Goal: Contribute content: Contribute content

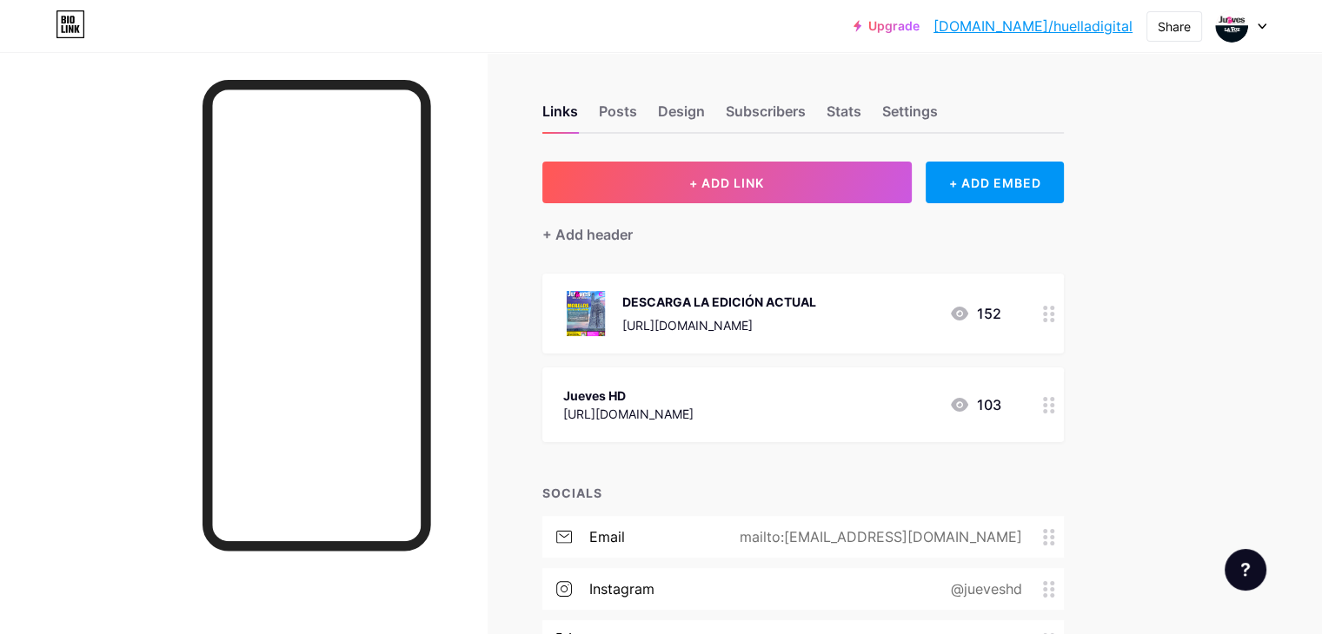
click at [1251, 29] on div at bounding box center [1241, 25] width 50 height 31
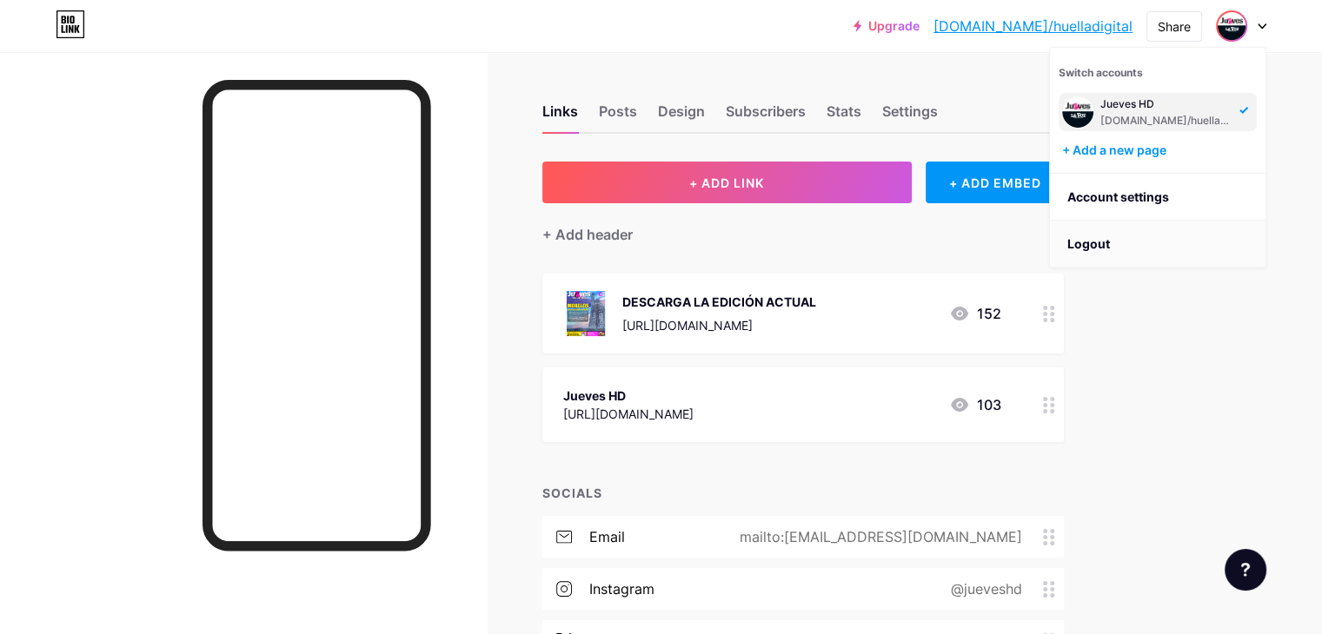
click at [1111, 249] on li "Logout" at bounding box center [1158, 244] width 216 height 47
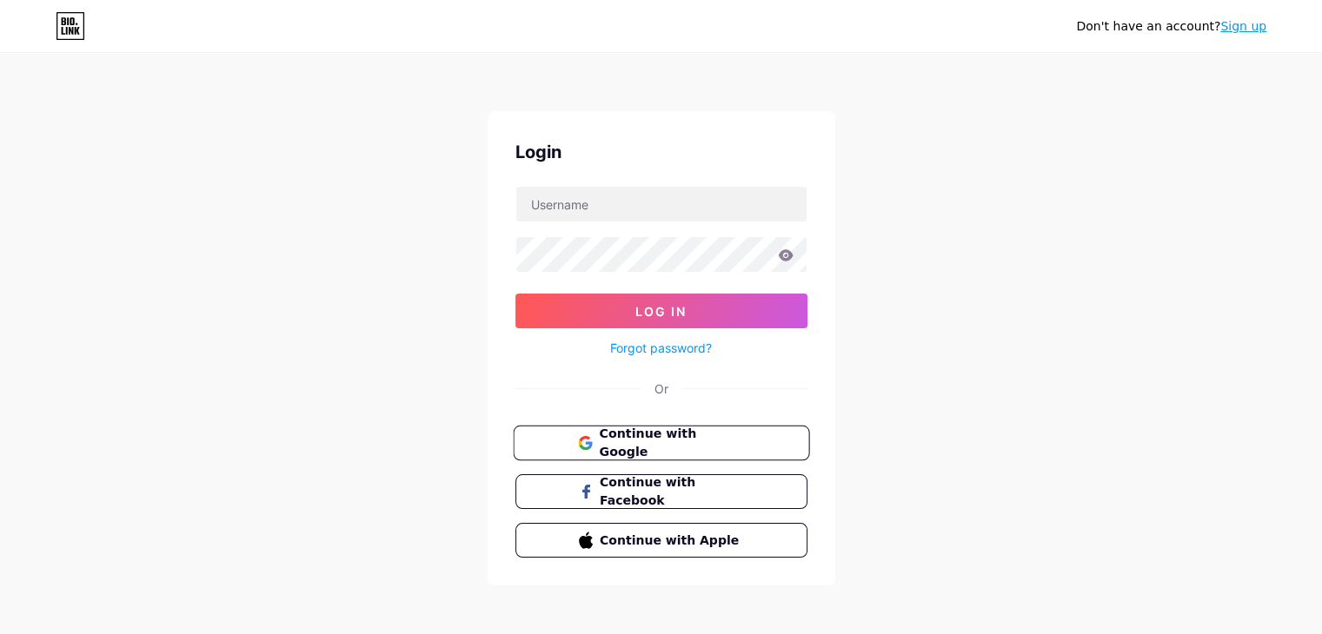
click at [685, 448] on span "Continue with Google" at bounding box center [671, 443] width 145 height 37
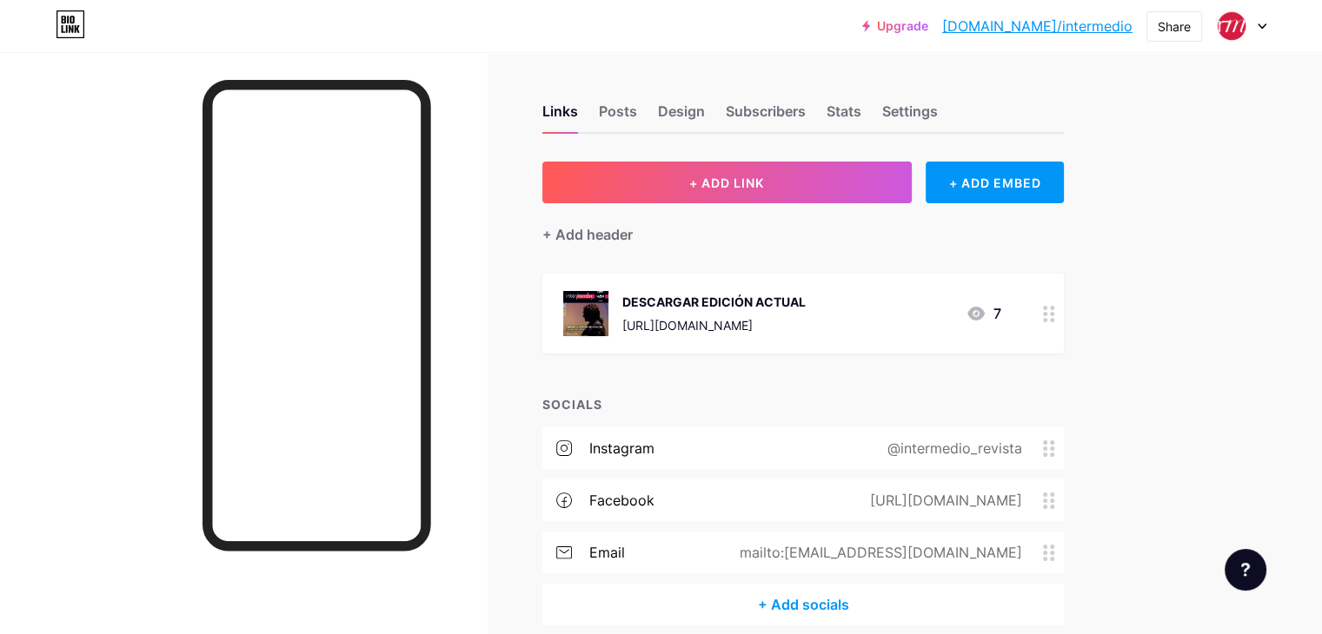
click at [805, 300] on div "DESCARGAR EDICIÓN ACTUAL" at bounding box center [713, 302] width 183 height 18
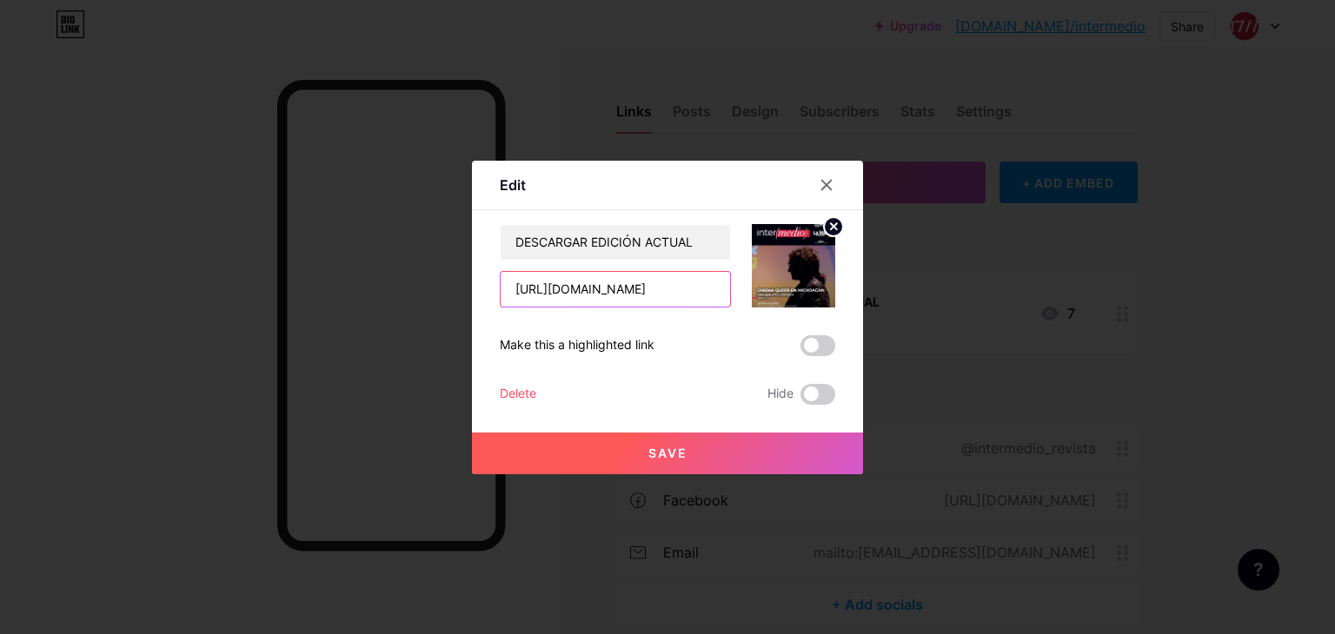
click at [675, 279] on input "[URL][DOMAIN_NAME]" at bounding box center [615, 289] width 229 height 35
paste input "[URL][DOMAIN_NAME]"
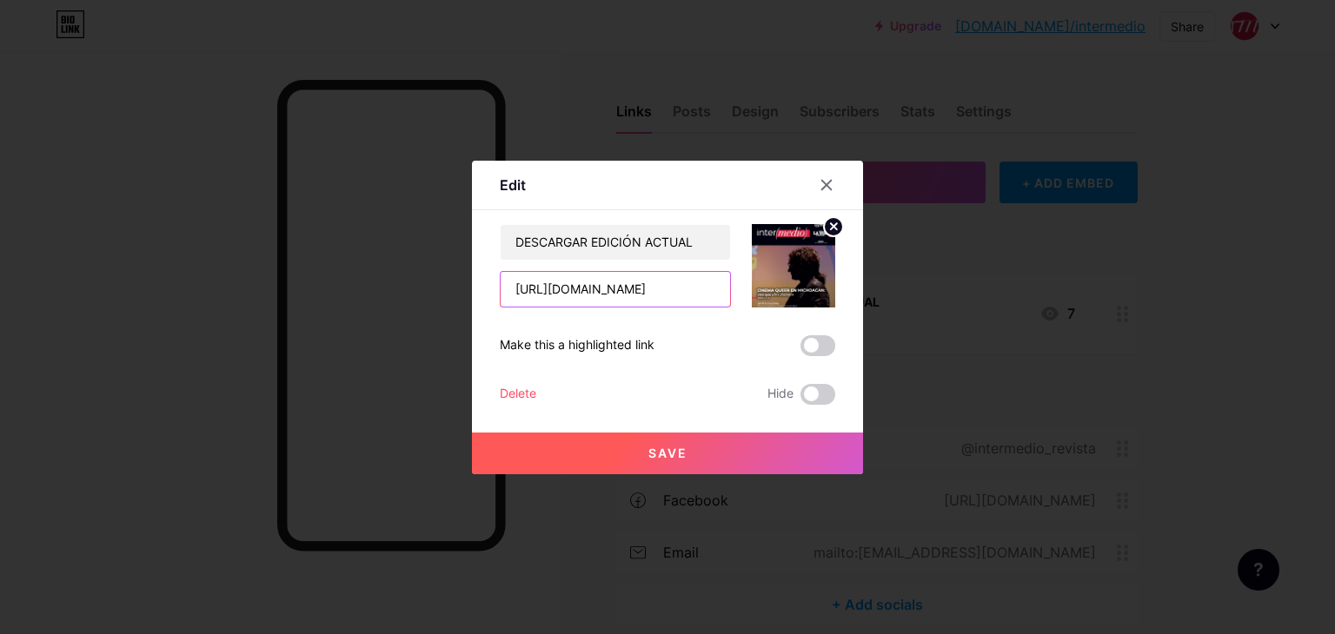
type input "[URL][DOMAIN_NAME]"
click at [834, 224] on icon at bounding box center [834, 226] width 6 height 6
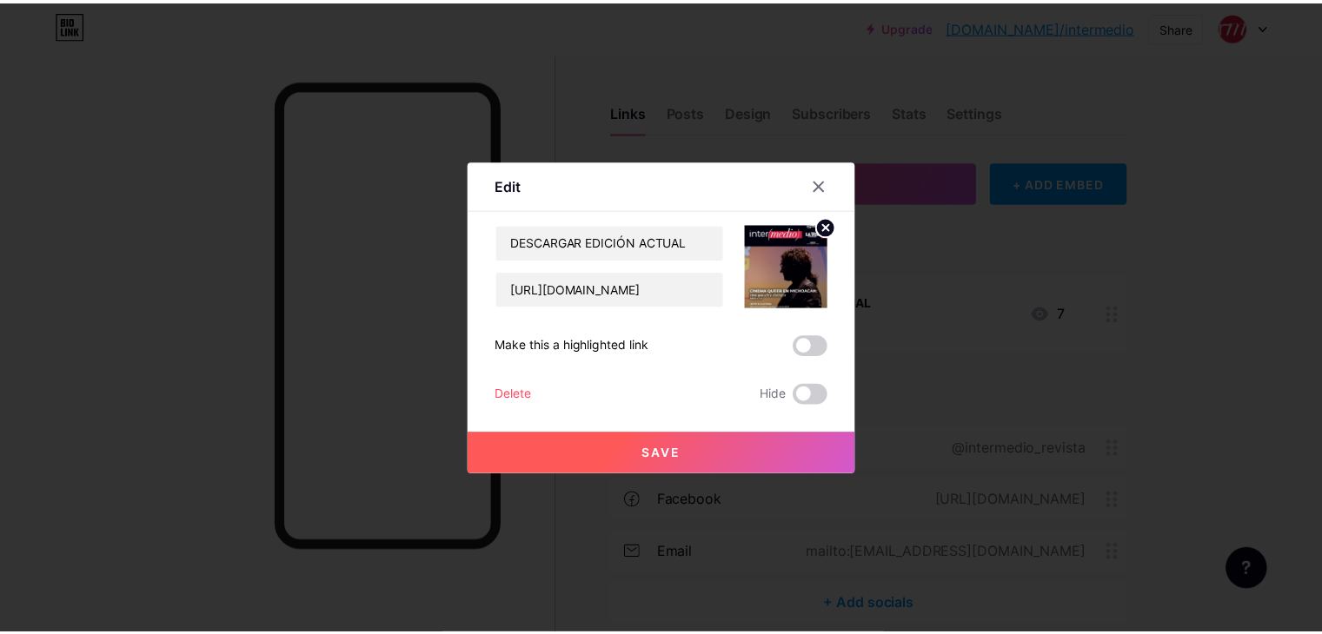
scroll to position [0, 0]
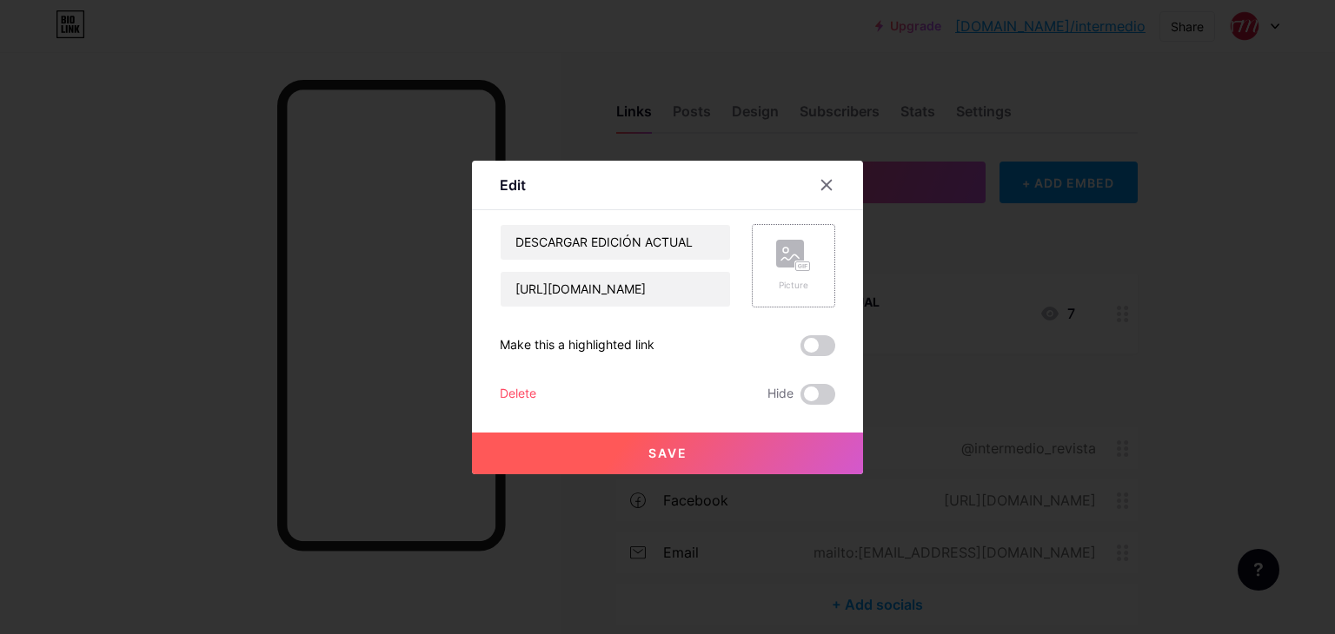
click at [793, 258] on rect at bounding box center [790, 254] width 28 height 28
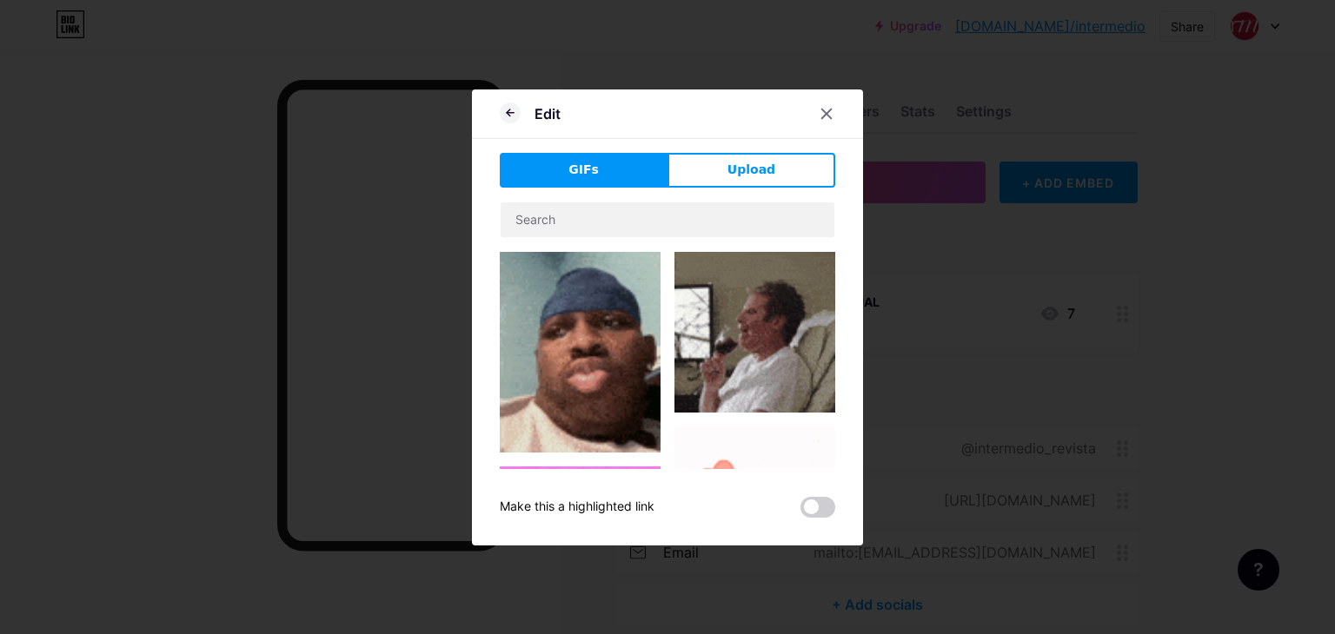
click at [740, 154] on button "Upload" at bounding box center [751, 170] width 168 height 35
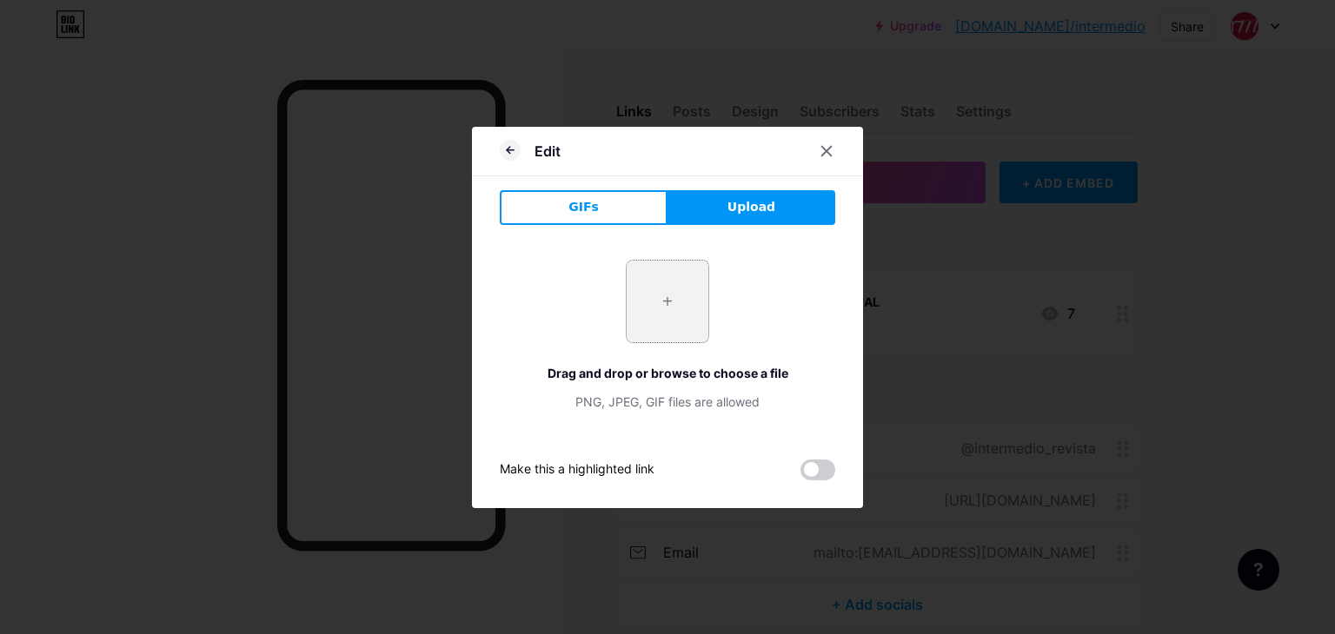
click at [677, 310] on input "file" at bounding box center [668, 302] width 82 height 82
type input "C:\fakepath\21 09 25 WEB_Página_1.jpg"
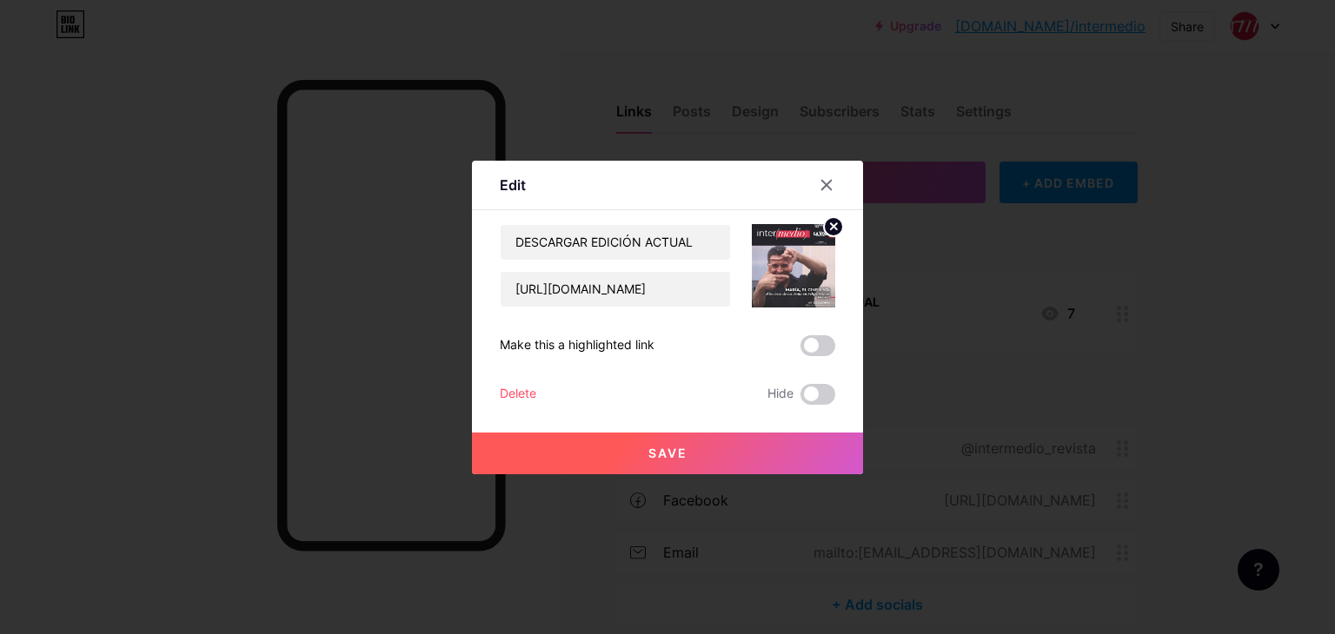
click at [658, 447] on span "Save" at bounding box center [667, 453] width 39 height 15
